Goal: Communication & Community: Connect with others

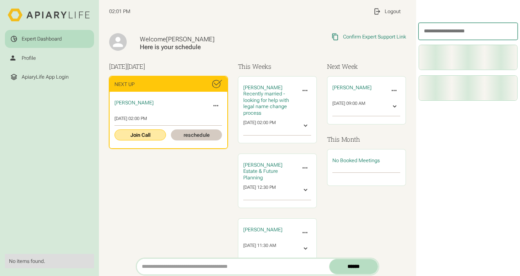
click at [146, 134] on link "Join Call" at bounding box center [139, 134] width 51 height 11
